Goal: Task Accomplishment & Management: Manage account settings

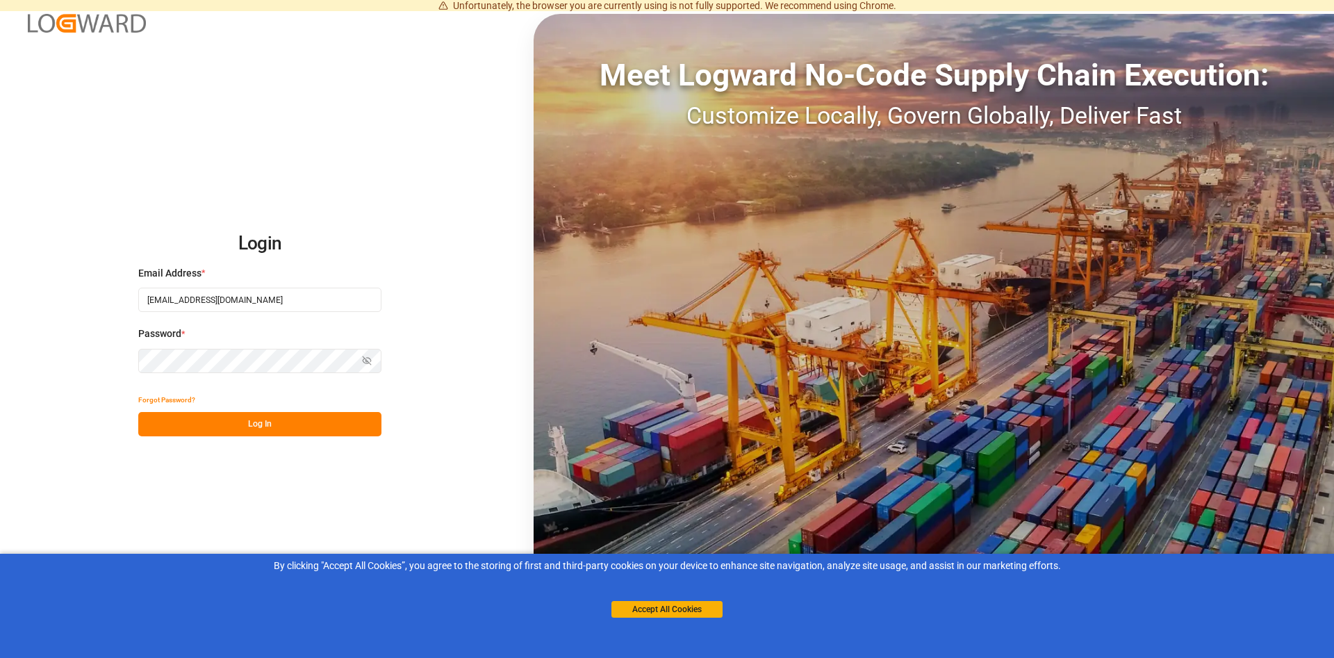
type input "[EMAIL_ADDRESS][DOMAIN_NAME]"
click at [158, 398] on button "Forgot Password?" at bounding box center [166, 400] width 57 height 24
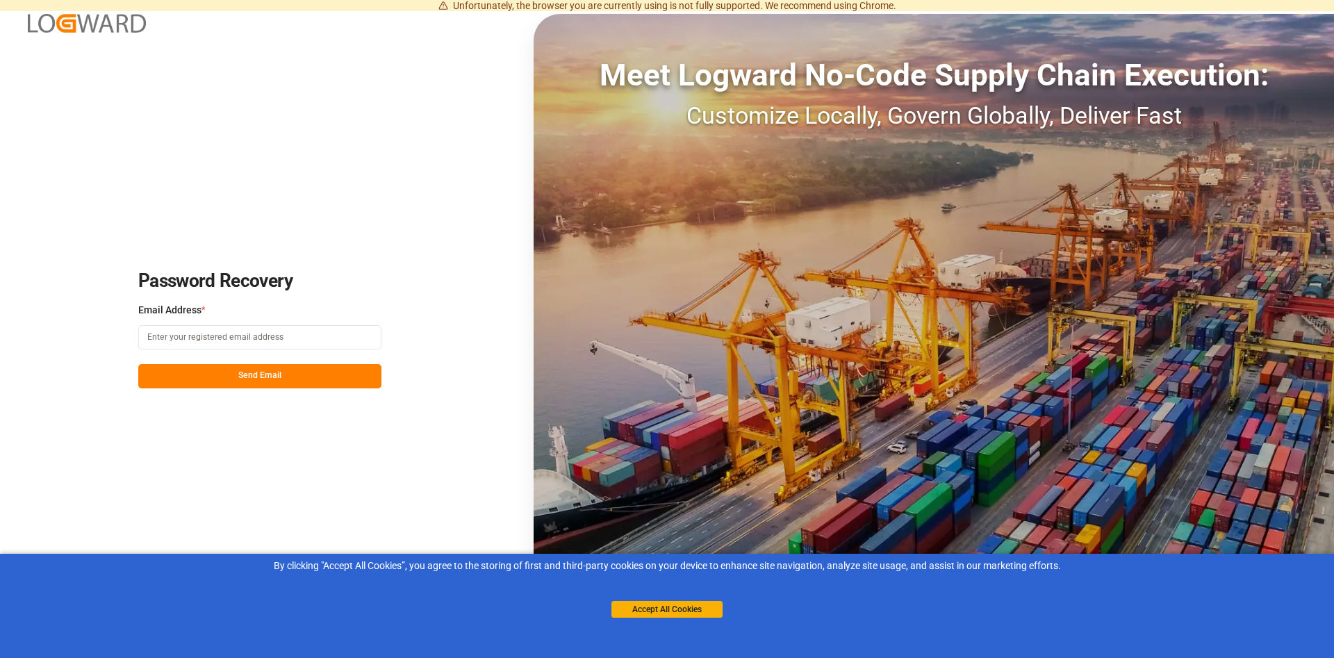
click at [204, 339] on input at bounding box center [259, 337] width 243 height 24
type input "[EMAIL_ADDRESS][DOMAIN_NAME]"
click at [272, 374] on button "Send Email" at bounding box center [259, 376] width 243 height 24
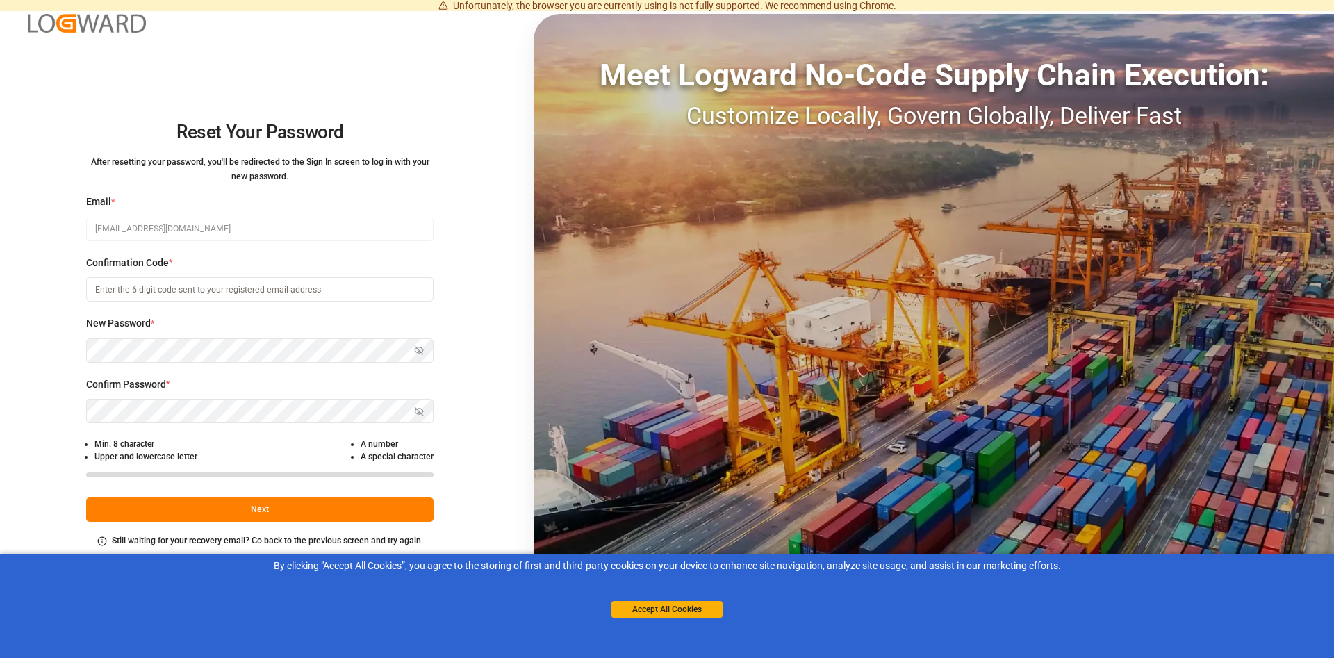
click at [172, 290] on input at bounding box center [259, 289] width 347 height 24
type input "958126"
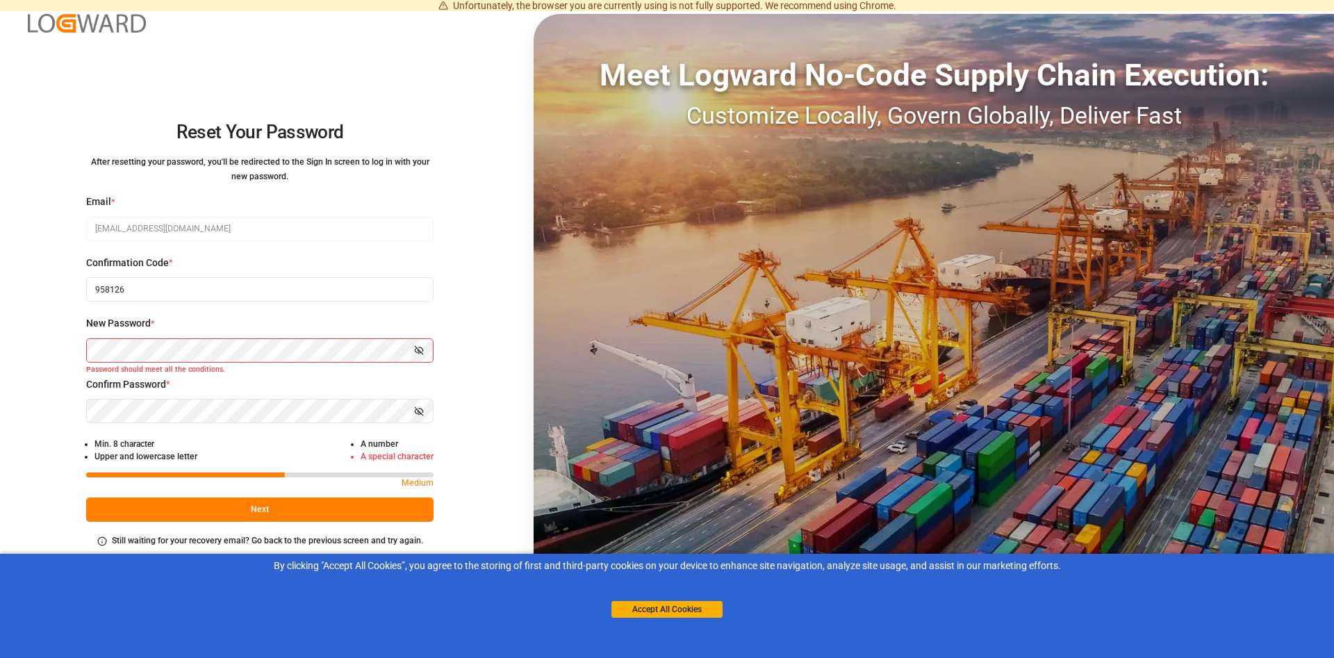
click at [416, 349] on icon "button" at bounding box center [419, 350] width 10 height 10
click at [421, 413] on icon "button" at bounding box center [419, 411] width 10 height 10
click at [283, 515] on button "Next" at bounding box center [259, 509] width 347 height 24
click at [258, 511] on button "Next" at bounding box center [259, 509] width 347 height 24
click at [282, 509] on button "Next" at bounding box center [259, 509] width 347 height 24
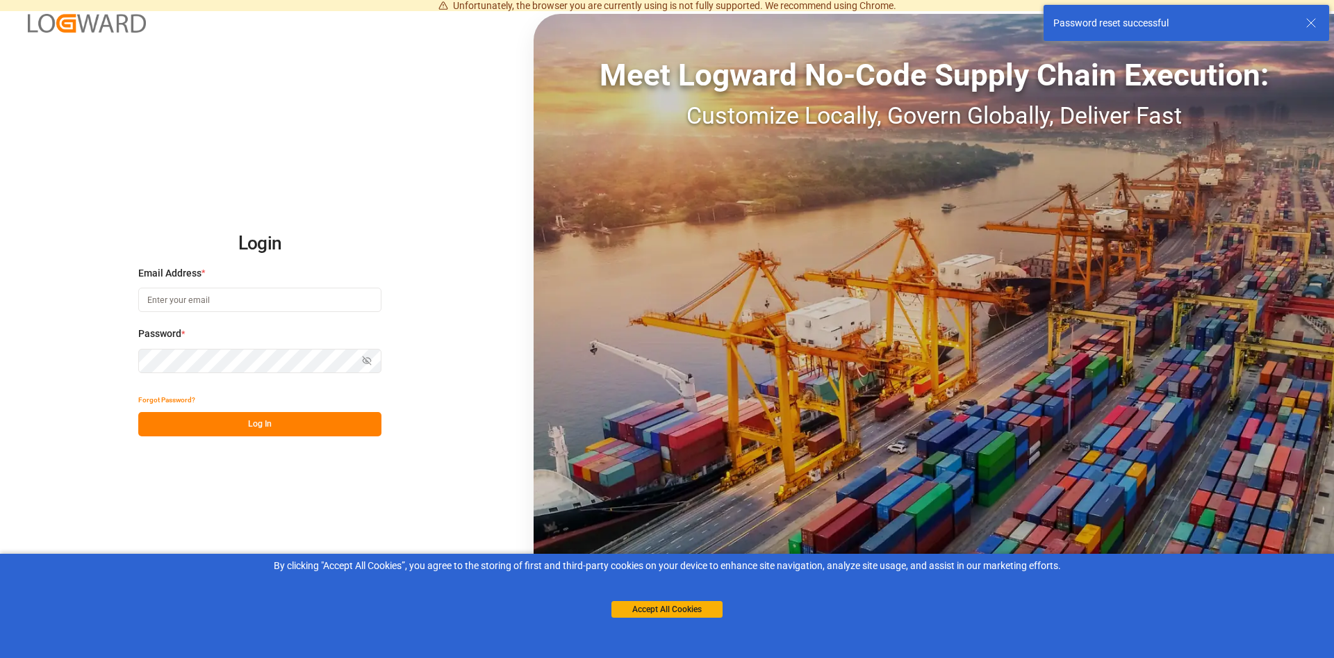
click at [185, 299] on input at bounding box center [259, 300] width 243 height 24
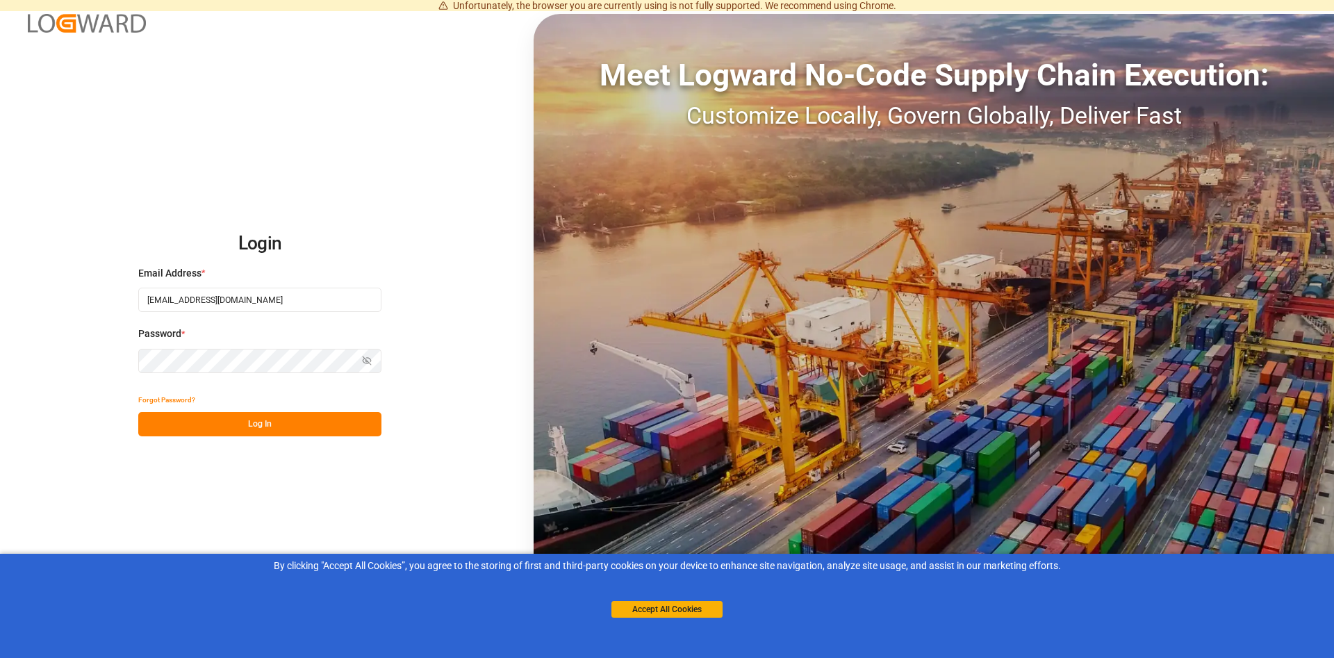
type input "[EMAIL_ADDRESS][DOMAIN_NAME]"
click at [281, 426] on button "Log In" at bounding box center [259, 424] width 243 height 24
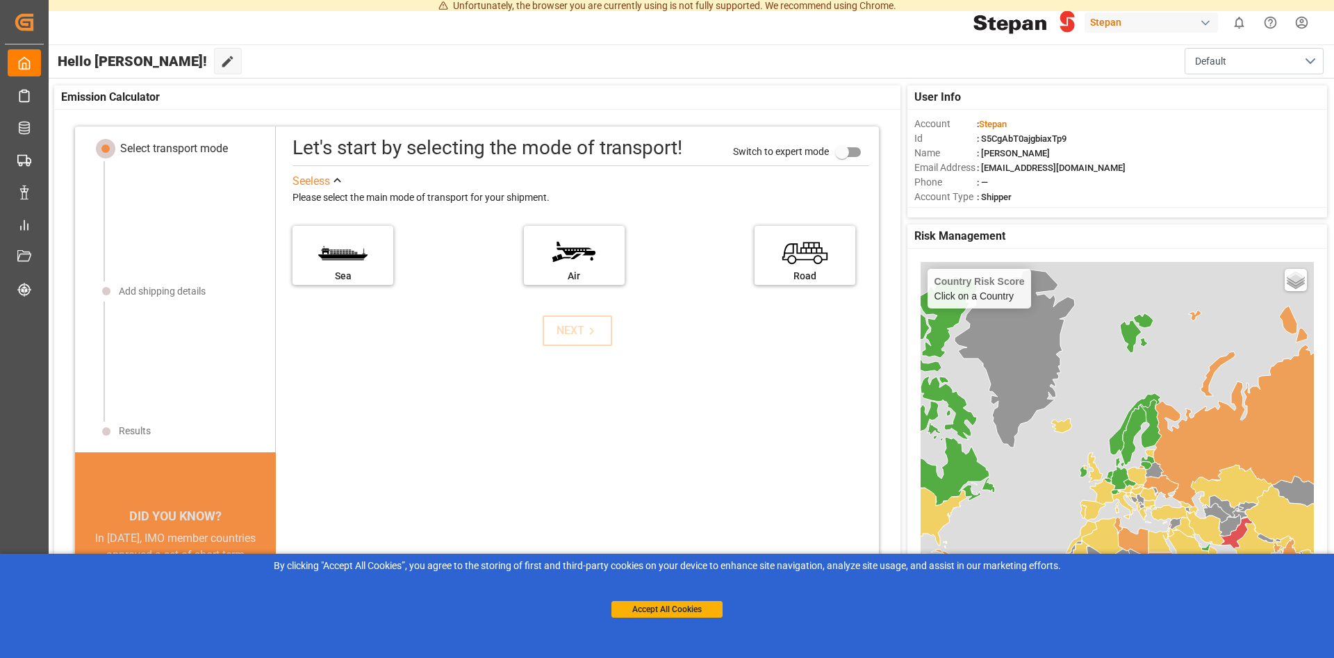
scroll to position [14, 0]
